Goal: Information Seeking & Learning: Check status

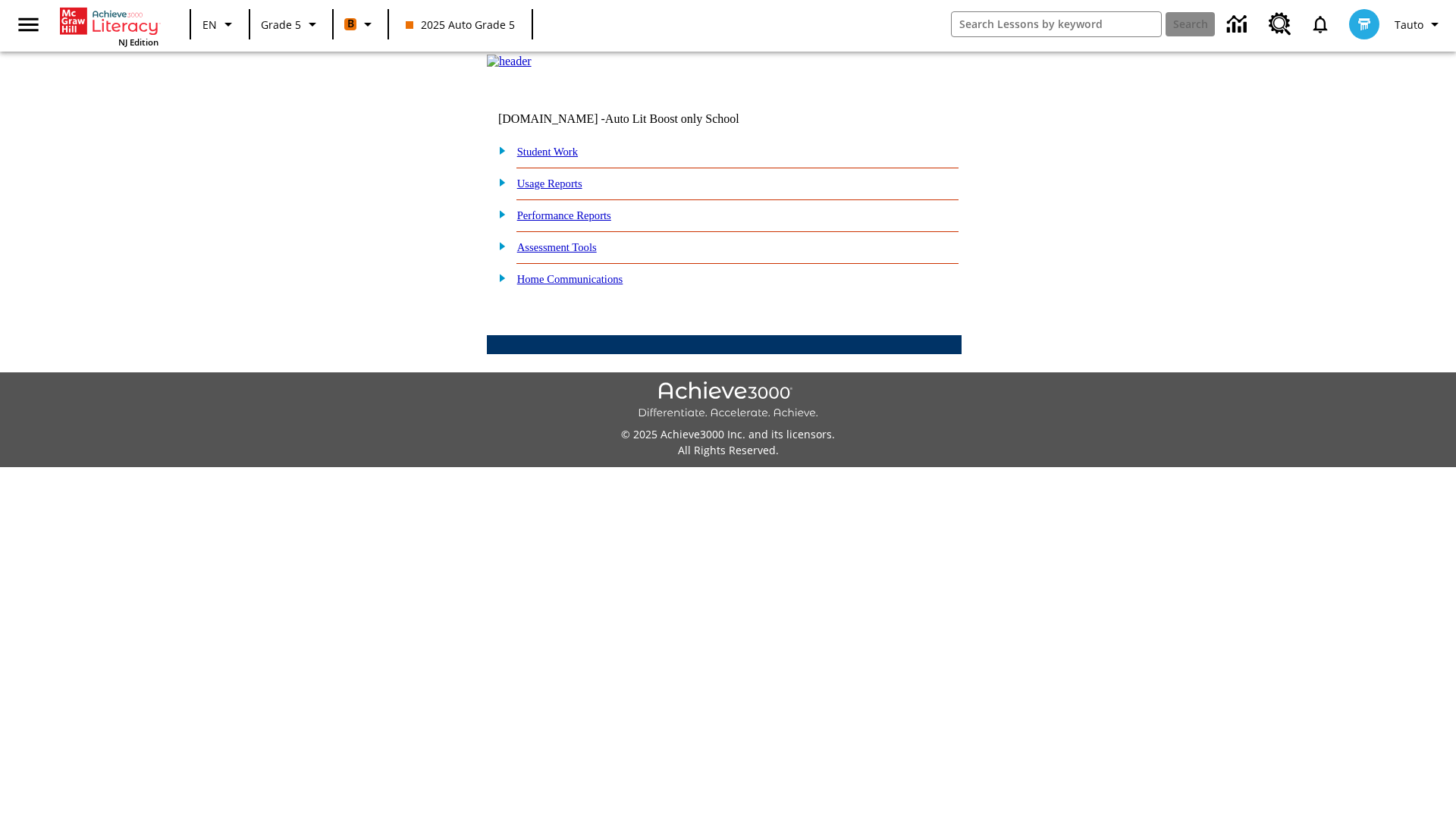
click at [580, 222] on link "Performance Reports" at bounding box center [564, 215] width 94 height 12
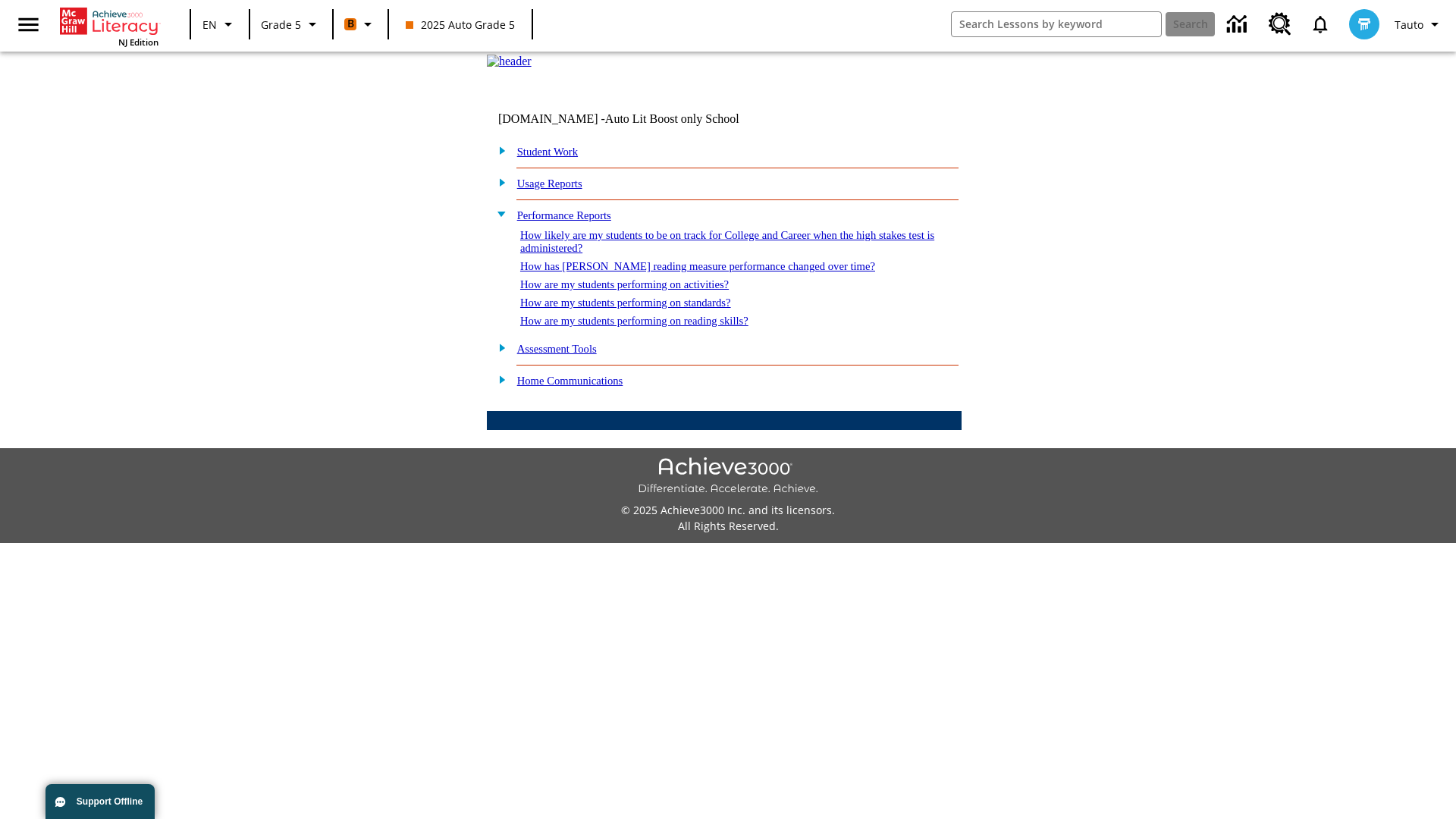
click at [639, 291] on link "How are my students performing on activities?" at bounding box center [624, 284] width 209 height 12
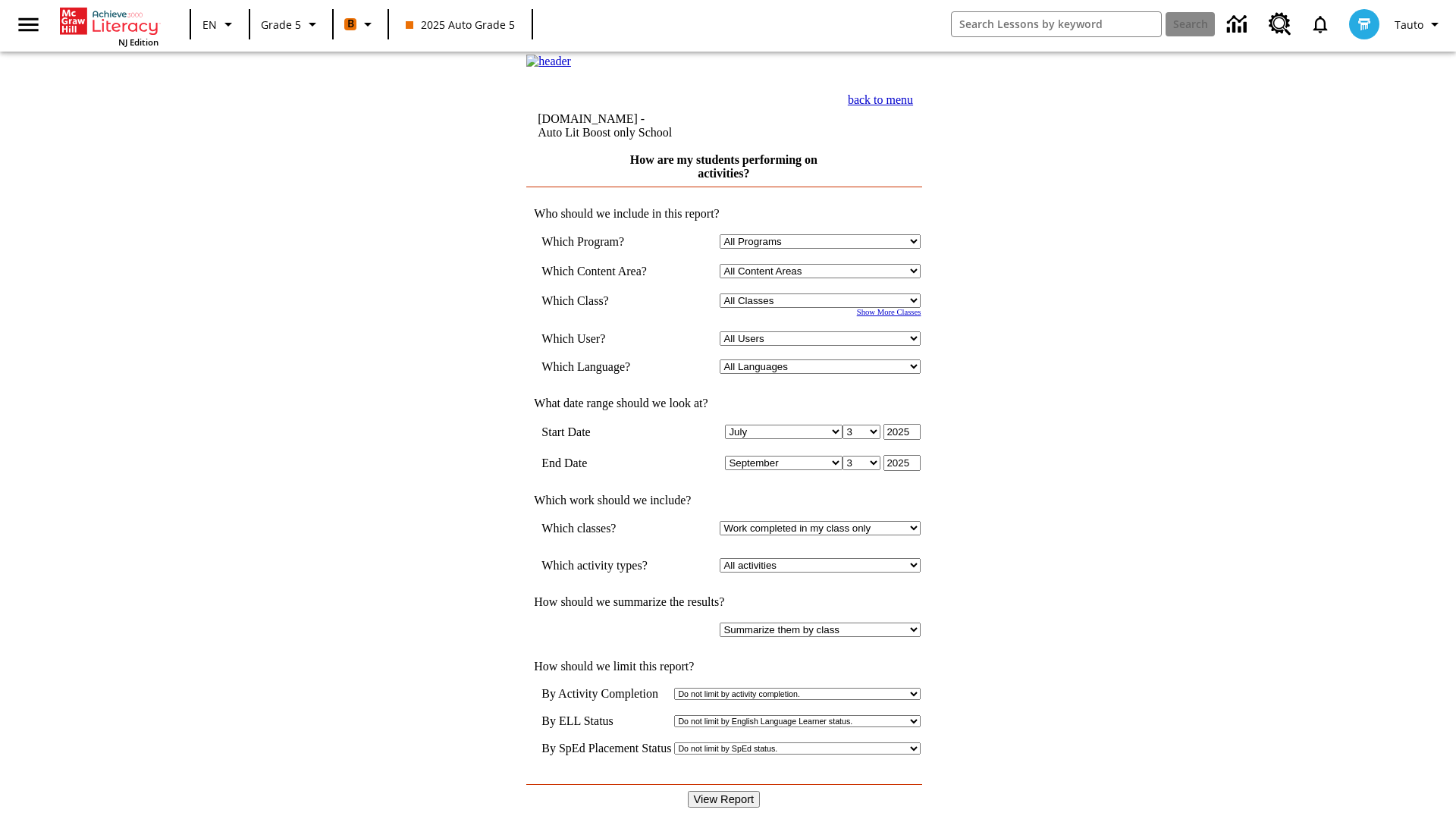
click at [824, 308] on select "Select a Class: All Classes 2025 Auto Grade 5 OL 2025 Auto Grade 6" at bounding box center [820, 301] width 201 height 14
select select "11133131"
click at [824, 346] on select "All Users Cat, Sautoen Cat, Sautoes Cat, Sautoss Donotlogin, Sautoen Twoschools…" at bounding box center [820, 338] width 201 height 14
select select "21437107"
click at [725, 791] on input "View Report" at bounding box center [724, 799] width 73 height 17
